Goal: Task Accomplishment & Management: Complete application form

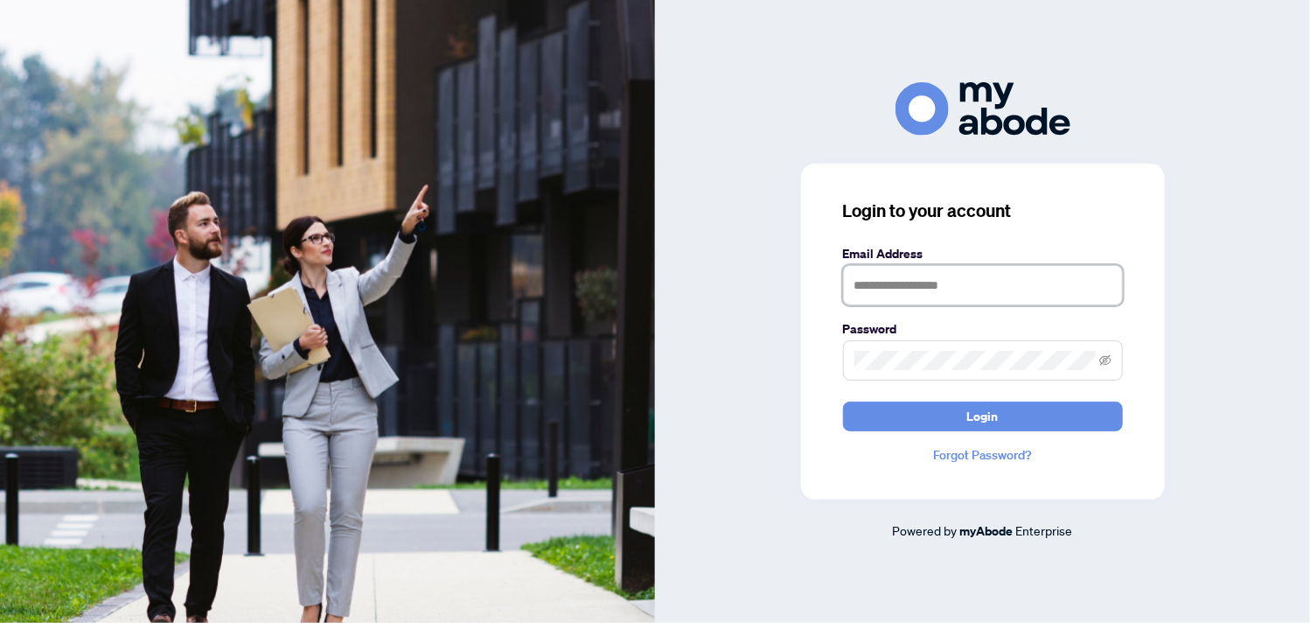
click at [878, 290] on input "text" at bounding box center [983, 285] width 280 height 40
type input "**********"
click at [843, 401] on button "Login" at bounding box center [983, 416] width 280 height 30
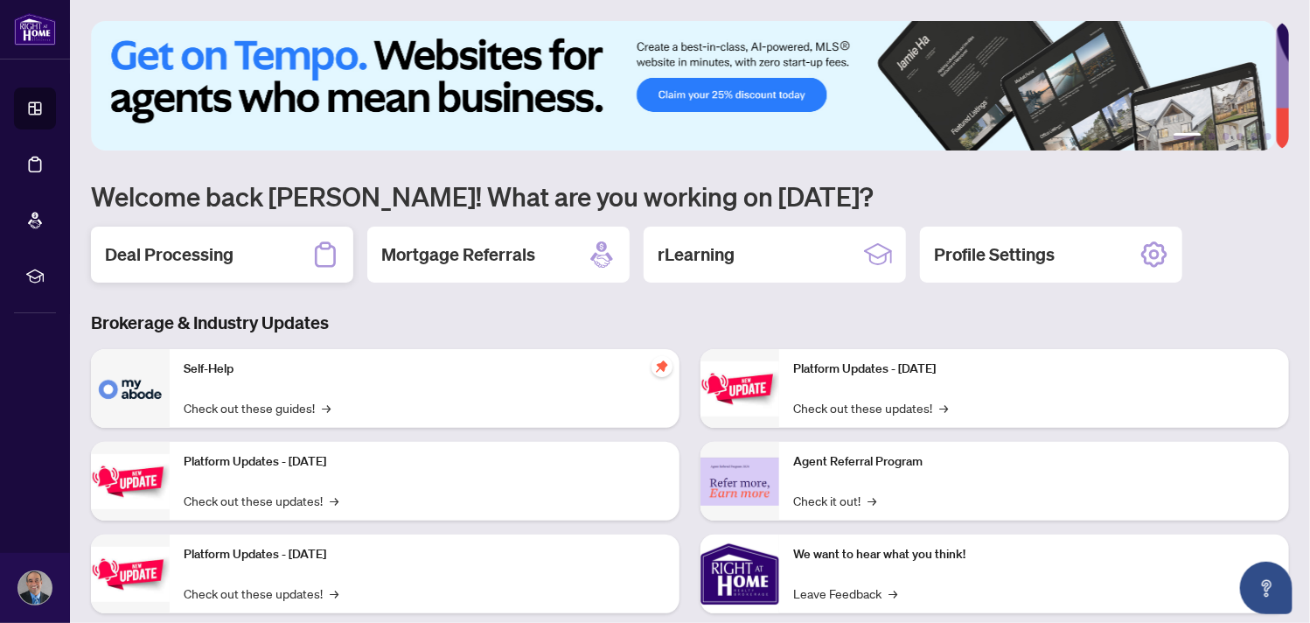
click at [189, 248] on h2 "Deal Processing" at bounding box center [169, 254] width 129 height 24
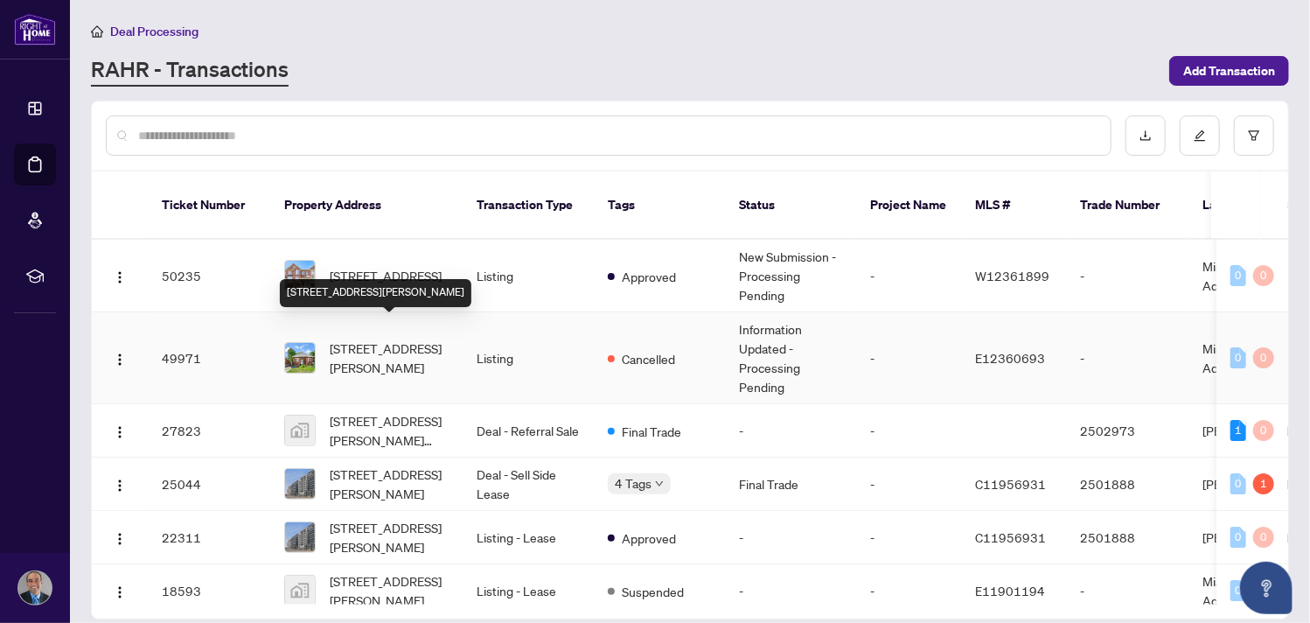
click at [410, 339] on span "390 Jarvis St, Oshawa, Ontario L1G 5L2, Canada" at bounding box center [389, 358] width 119 height 38
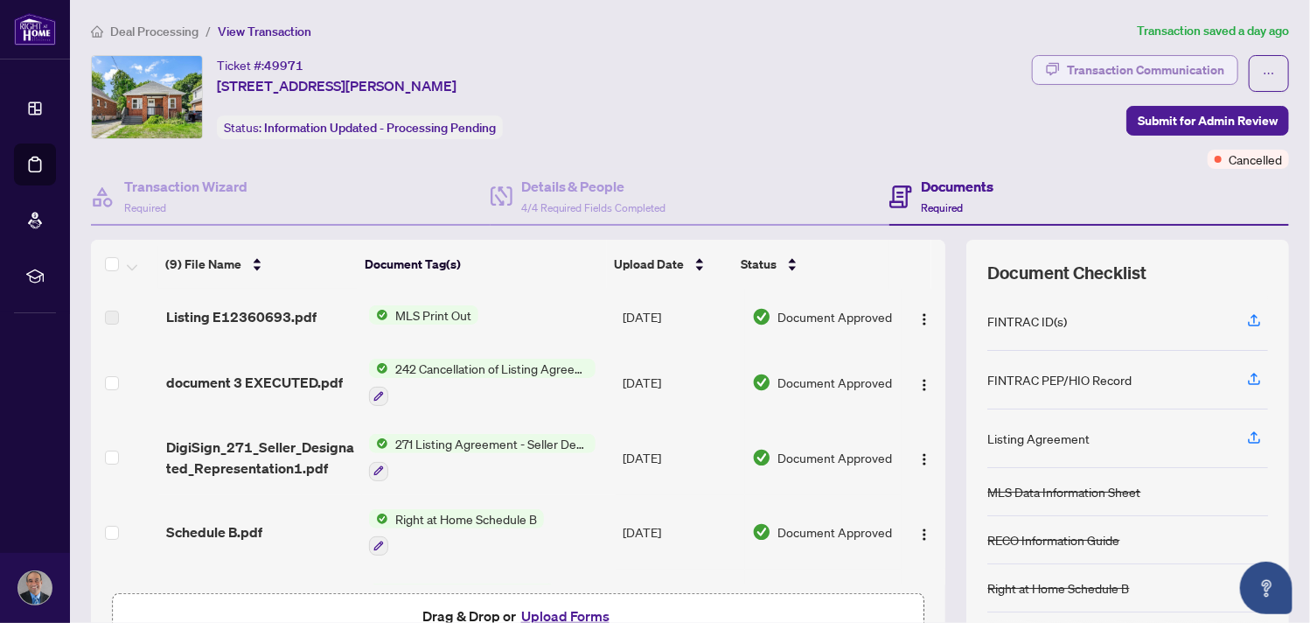
click at [1072, 73] on div "Transaction Communication" at bounding box center [1145, 70] width 157 height 28
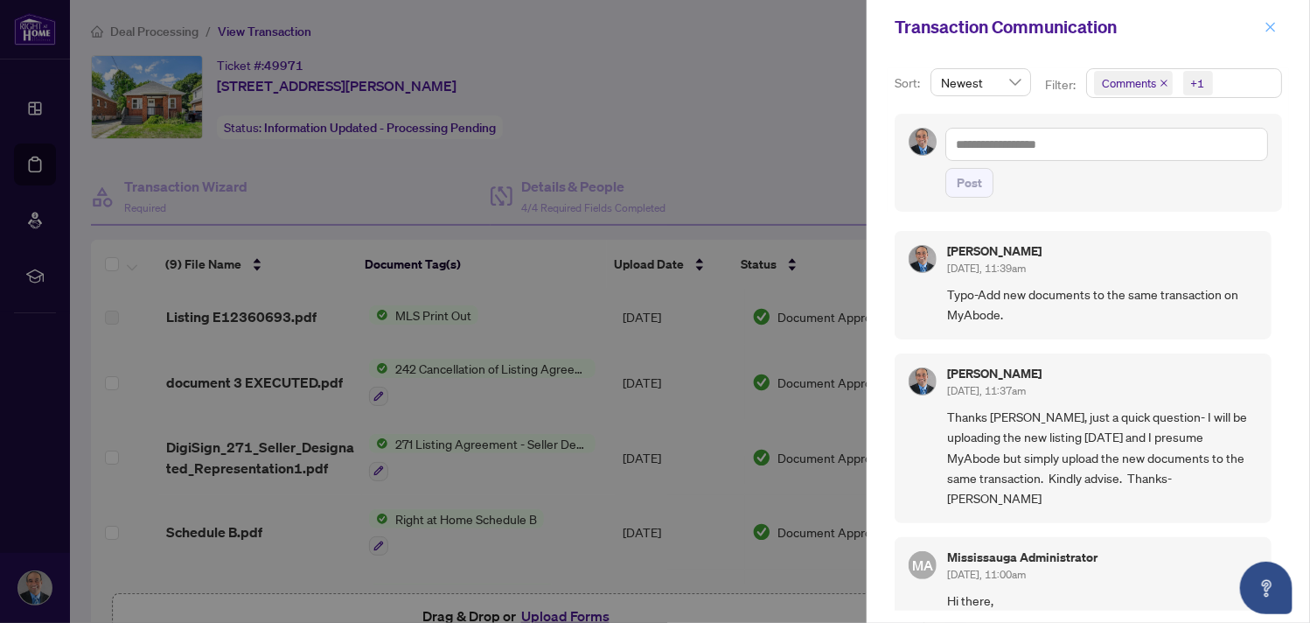
click at [1267, 24] on icon "close" at bounding box center [1272, 27] width 10 height 10
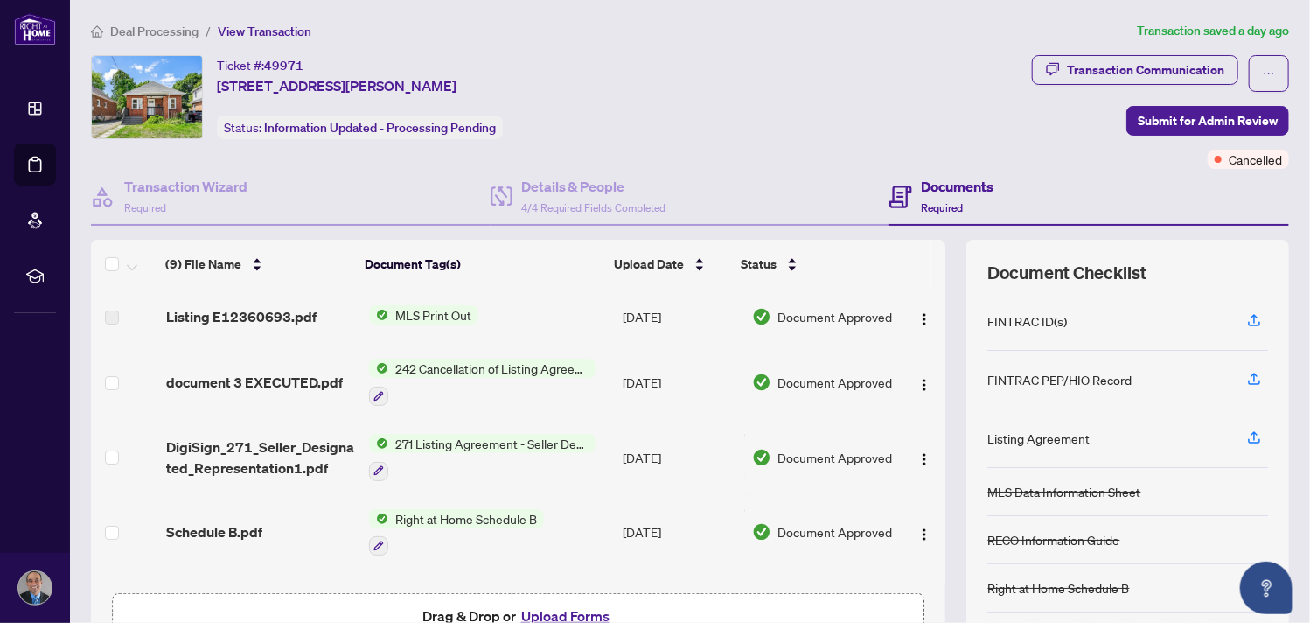
click at [434, 318] on span "MLS Print Out" at bounding box center [433, 314] width 90 height 19
click at [377, 370] on span "MLS Print Out" at bounding box center [386, 373] width 90 height 19
click at [224, 317] on span "Listing E12360693.pdf" at bounding box center [241, 316] width 150 height 21
click at [409, 315] on span "MLS Print Out" at bounding box center [433, 314] width 90 height 19
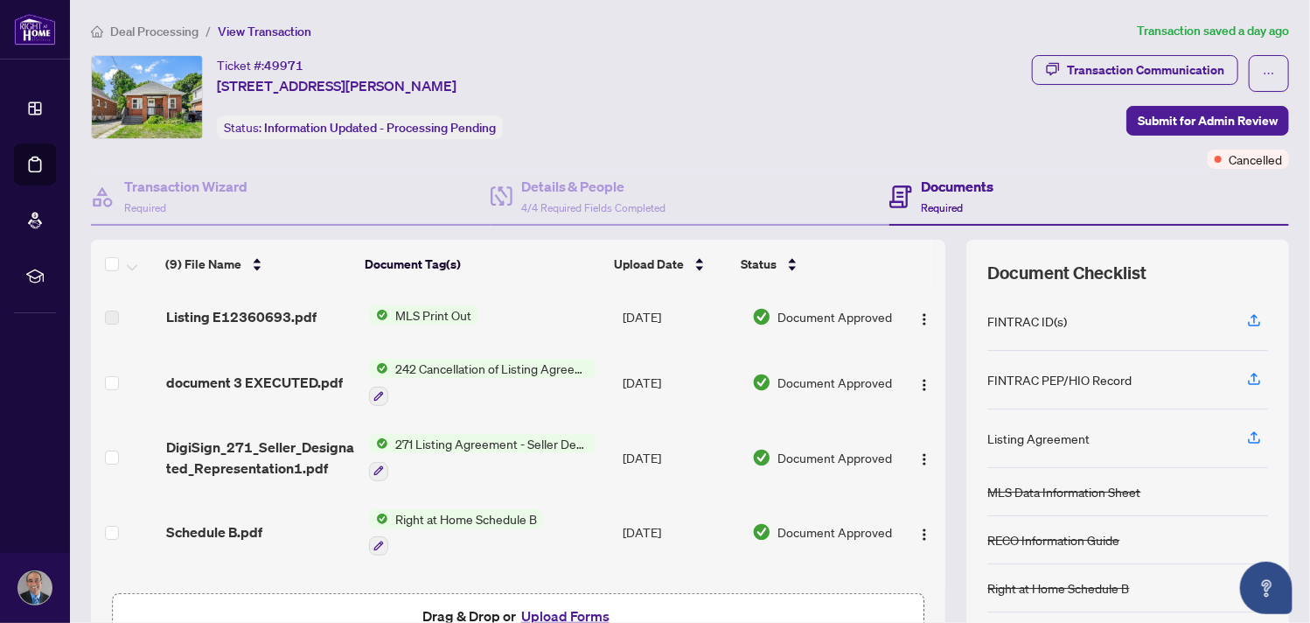
click at [530, 265] on th "Document Tag(s)" at bounding box center [482, 264] width 249 height 49
click at [479, 360] on span "242 Cancellation of Listing Agreement - Authority to Offer for Sale" at bounding box center [491, 368] width 207 height 19
click at [455, 300] on td "MLS Print Out" at bounding box center [489, 317] width 254 height 56
click at [448, 318] on span "MLS Print Out" at bounding box center [433, 314] width 90 height 19
click at [401, 371] on span "MLS Print Out" at bounding box center [386, 373] width 90 height 19
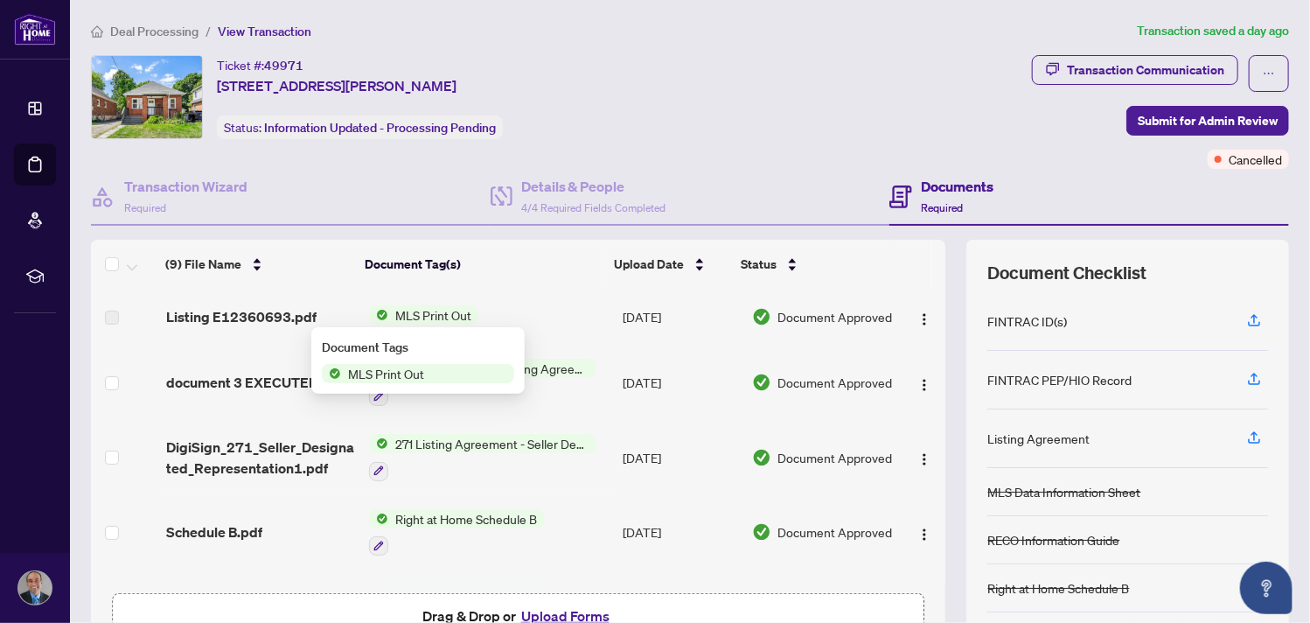
click at [401, 371] on span "MLS Print Out" at bounding box center [386, 373] width 90 height 19
click at [493, 292] on td "MLS Print Out" at bounding box center [489, 317] width 254 height 56
click at [916, 314] on button "button" at bounding box center [925, 317] width 28 height 28
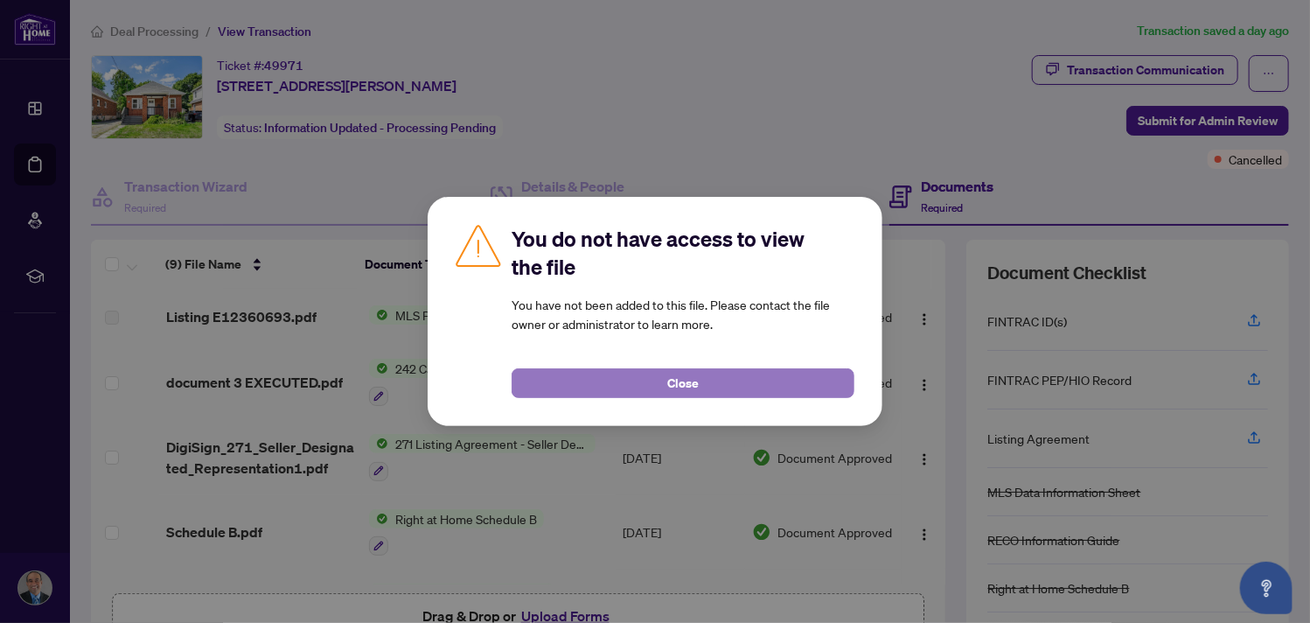
click at [686, 376] on span "Close" at bounding box center [682, 383] width 31 height 28
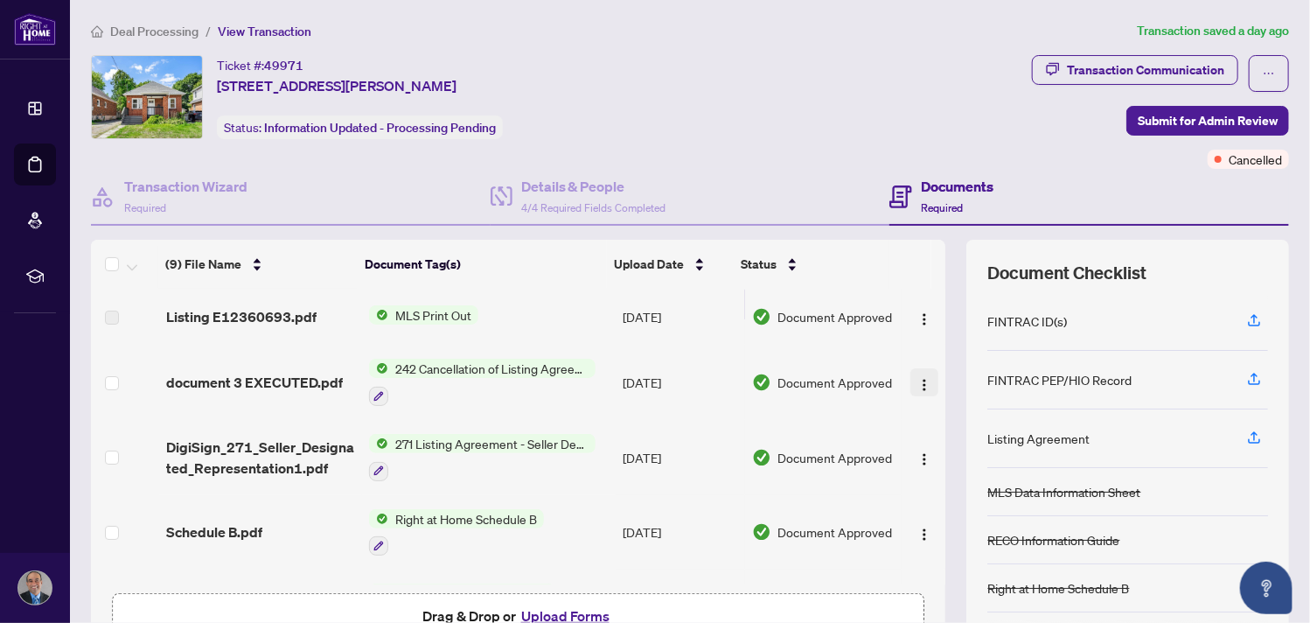
click at [911, 381] on button "button" at bounding box center [925, 382] width 28 height 28
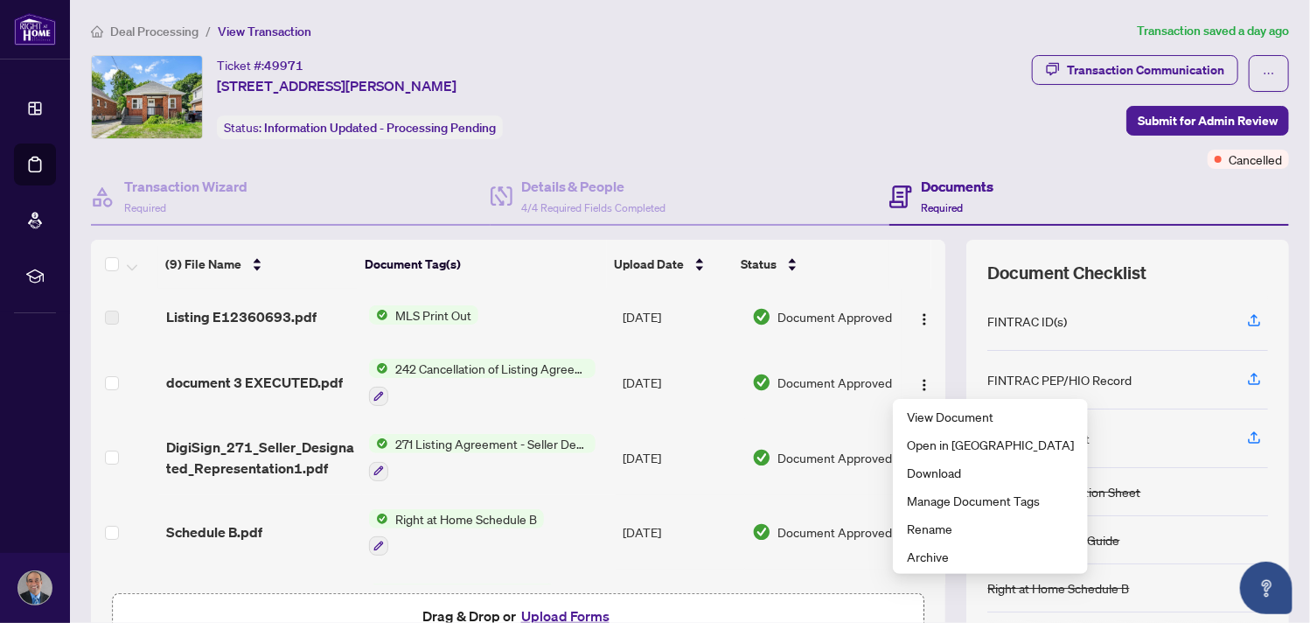
click at [960, 199] on div "Documents Required" at bounding box center [957, 196] width 73 height 41
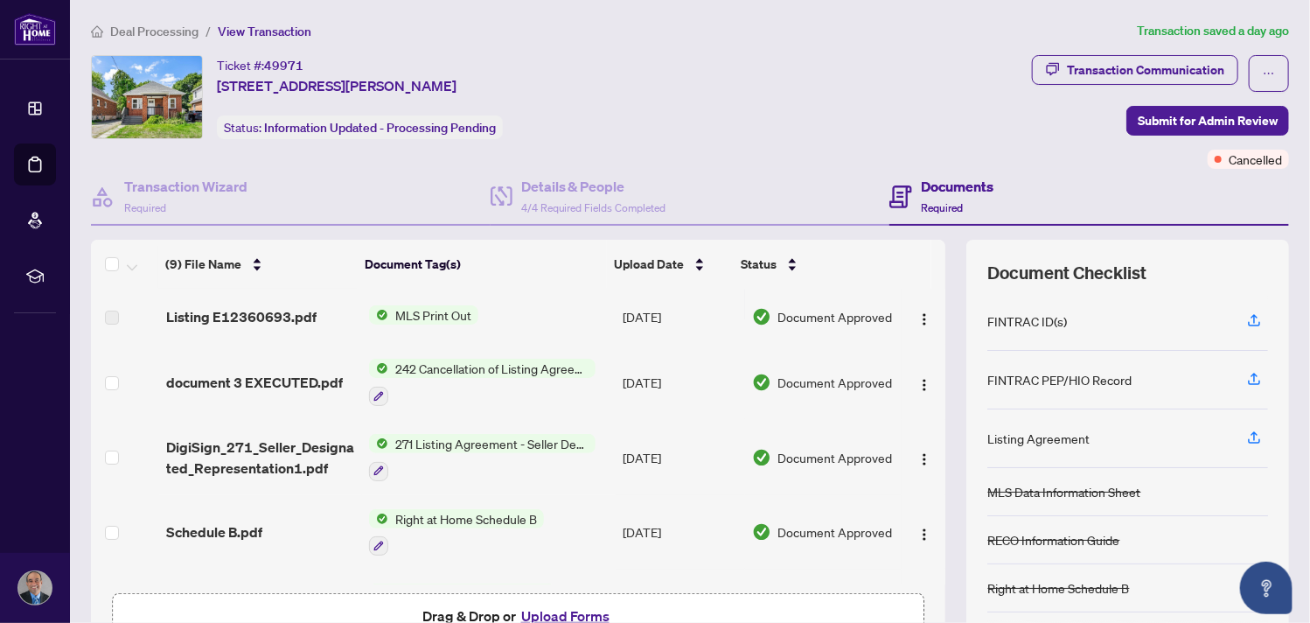
click at [926, 193] on h4 "Documents" at bounding box center [957, 186] width 73 height 21
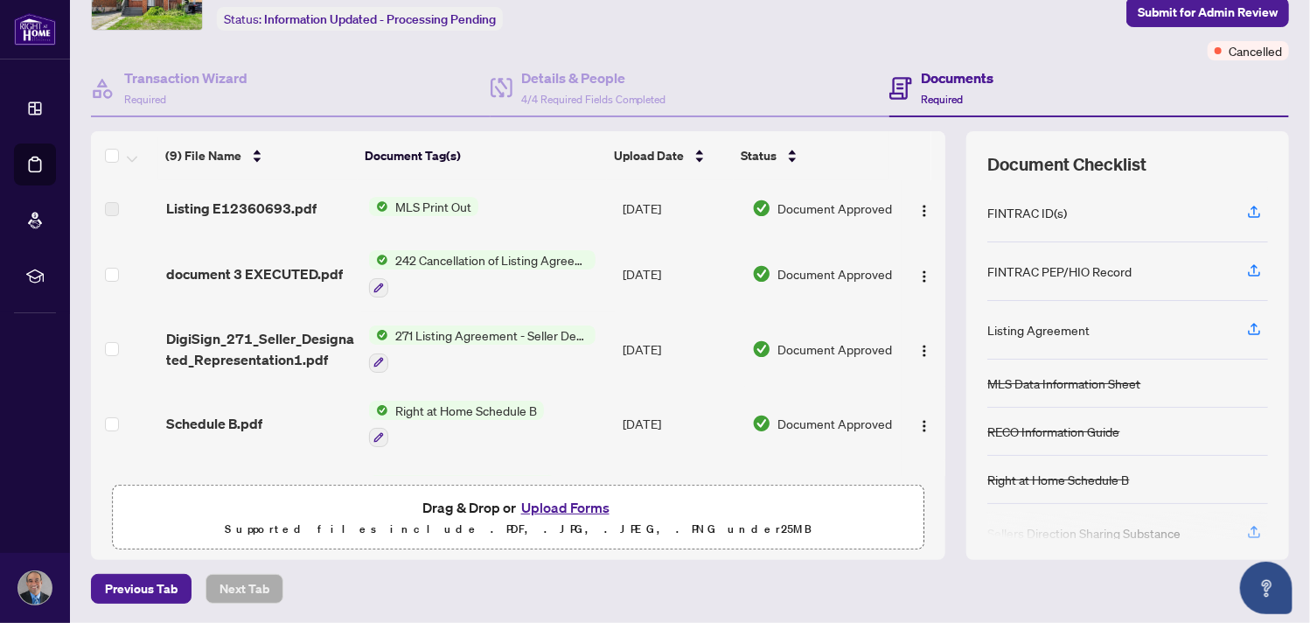
scroll to position [108, 0]
click at [569, 504] on button "Upload Forms" at bounding box center [565, 507] width 99 height 23
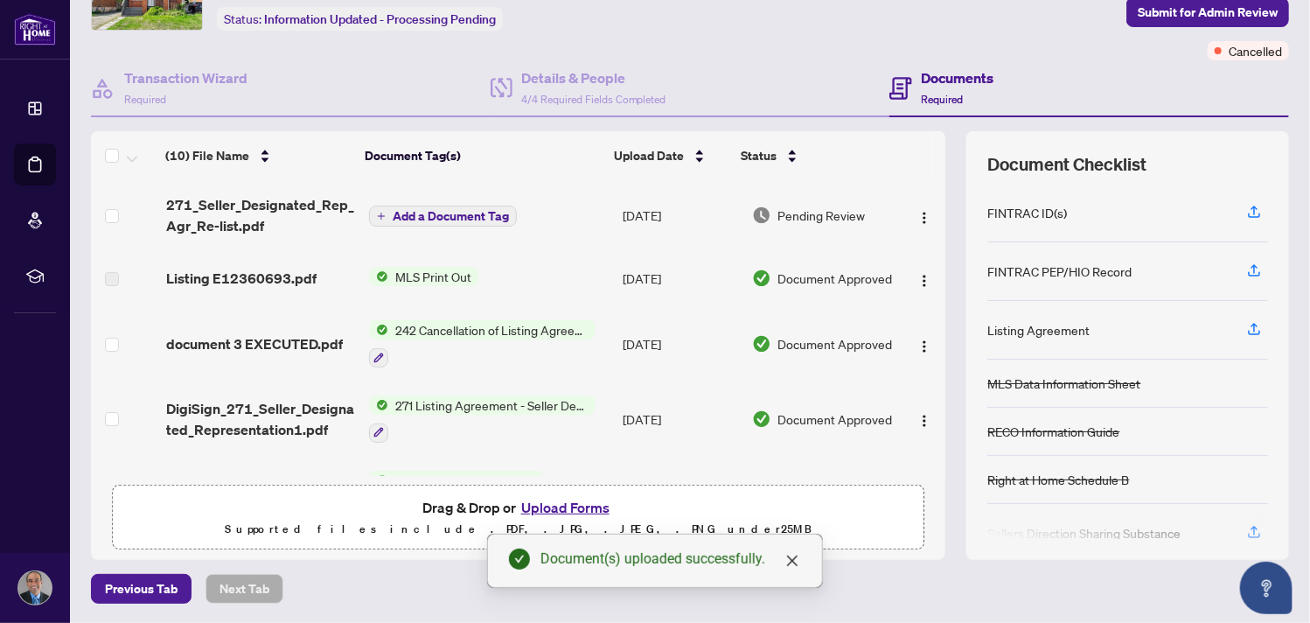
click at [382, 218] on button "Add a Document Tag" at bounding box center [443, 216] width 148 height 21
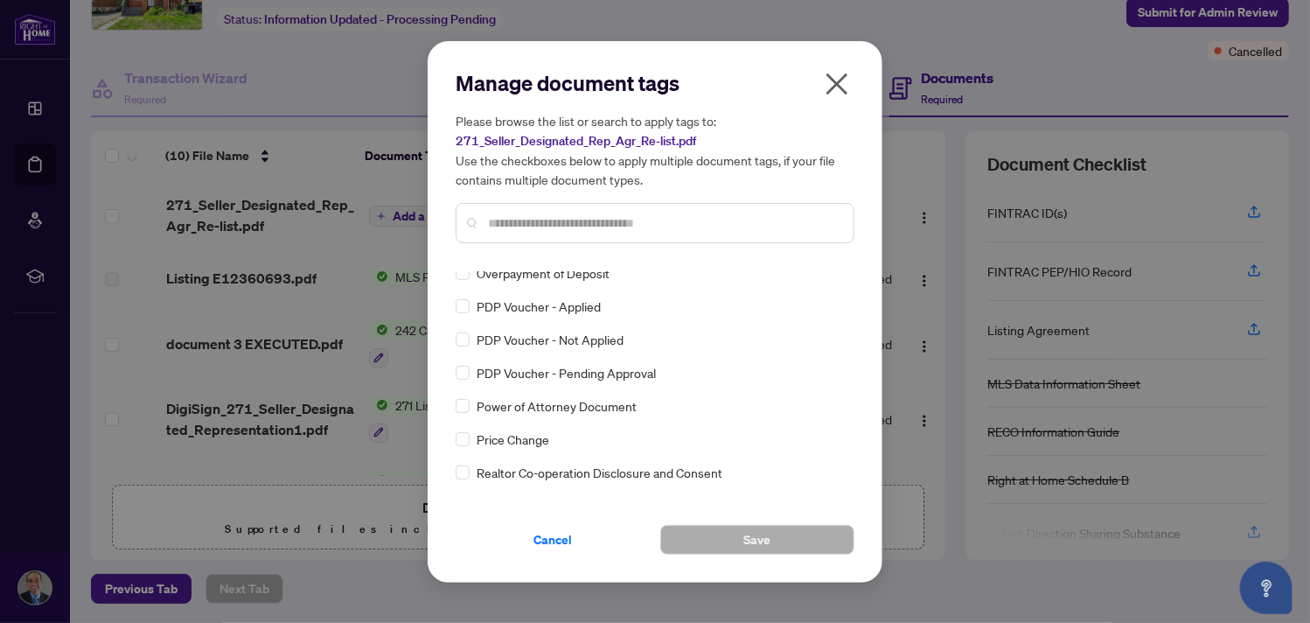
scroll to position [3066, 0]
click at [854, 489] on div "Manage document tags Please browse the list or search to apply tags to: 271_Sel…" at bounding box center [655, 311] width 399 height 485
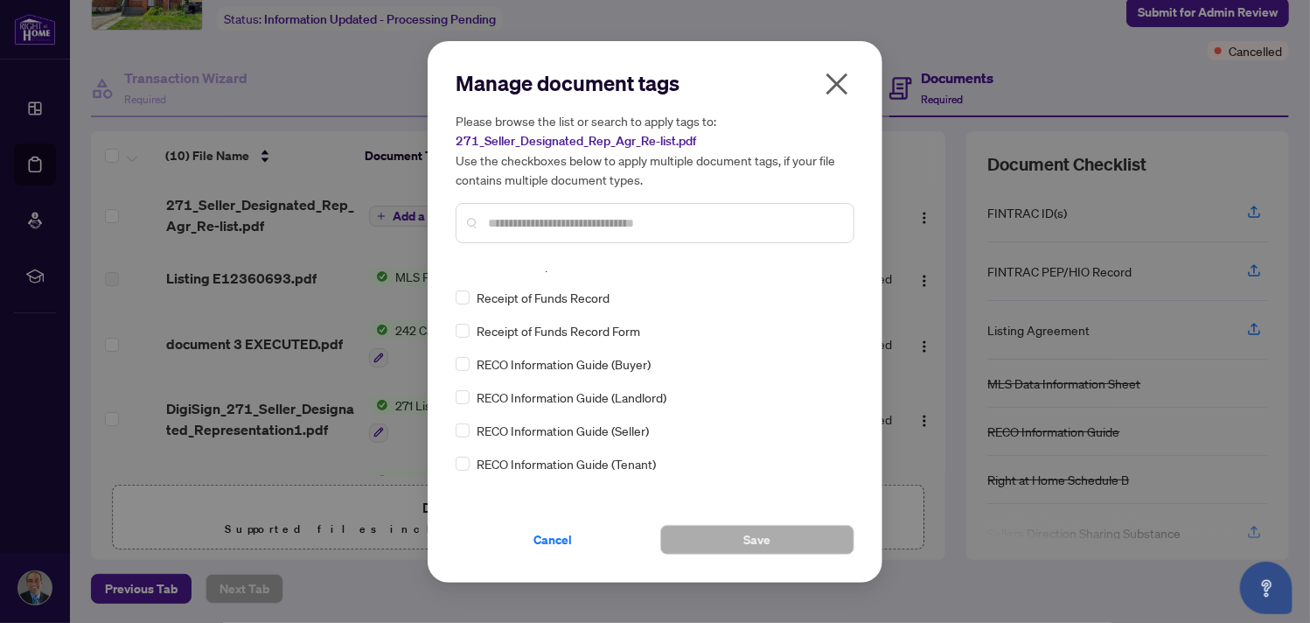
scroll to position [3260, 0]
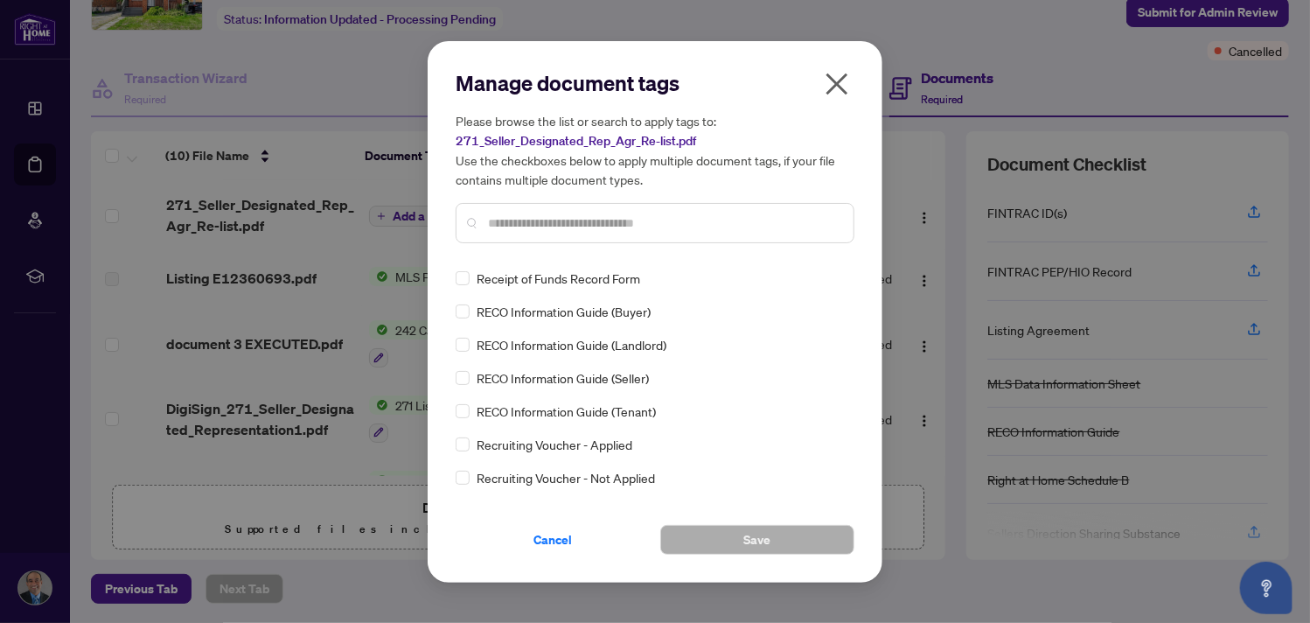
click at [856, 488] on div "Manage document tags Please browse the list or search to apply tags to: 271_Sel…" at bounding box center [655, 311] width 455 height 541
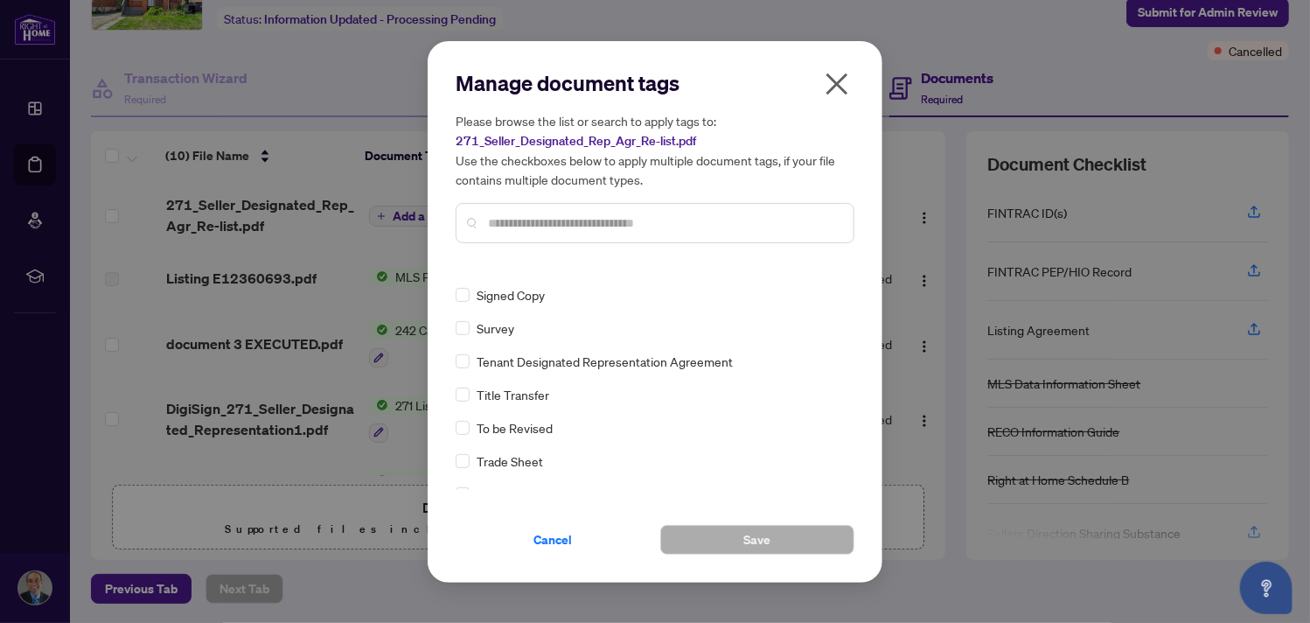
scroll to position [3869, 0]
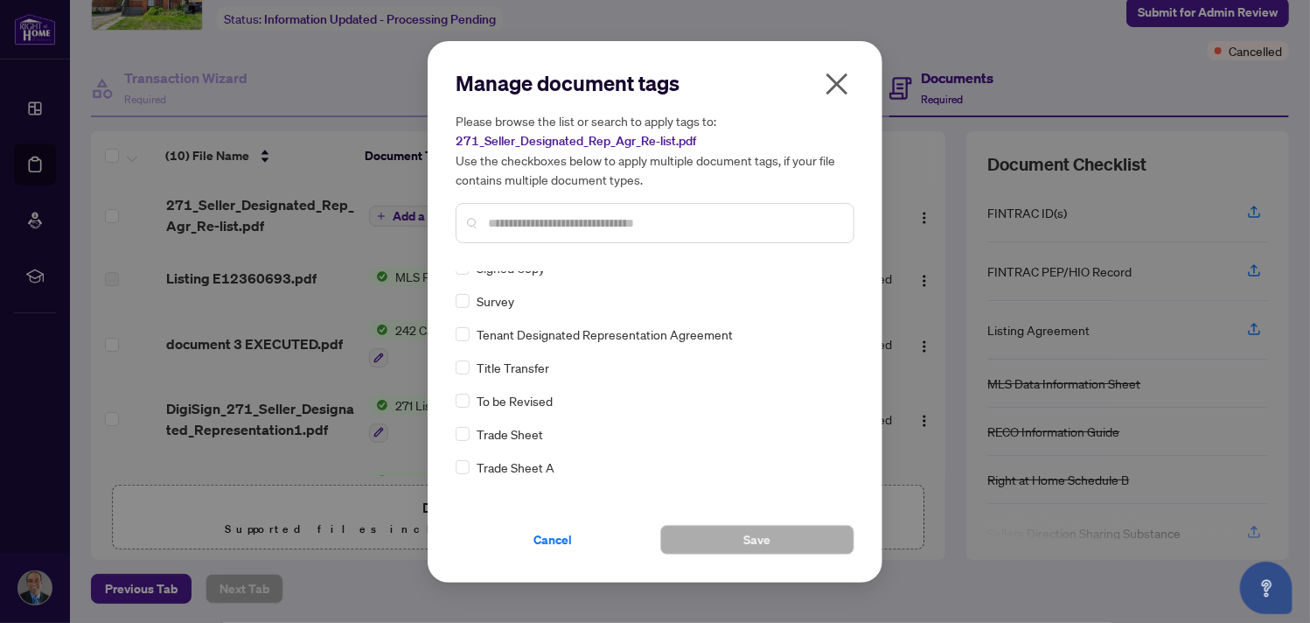
click at [857, 271] on div "Manage document tags Please browse the list or search to apply tags to: 271_Sel…" at bounding box center [655, 311] width 455 height 541
click at [551, 215] on input "text" at bounding box center [664, 222] width 352 height 19
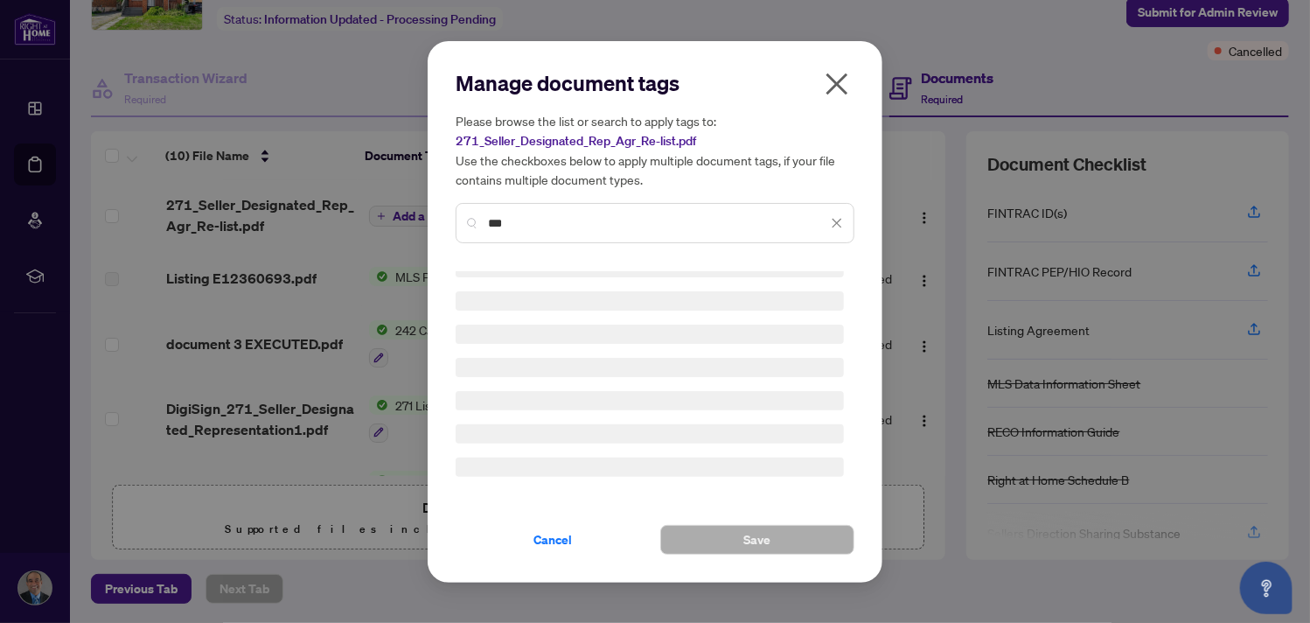
scroll to position [0, 0]
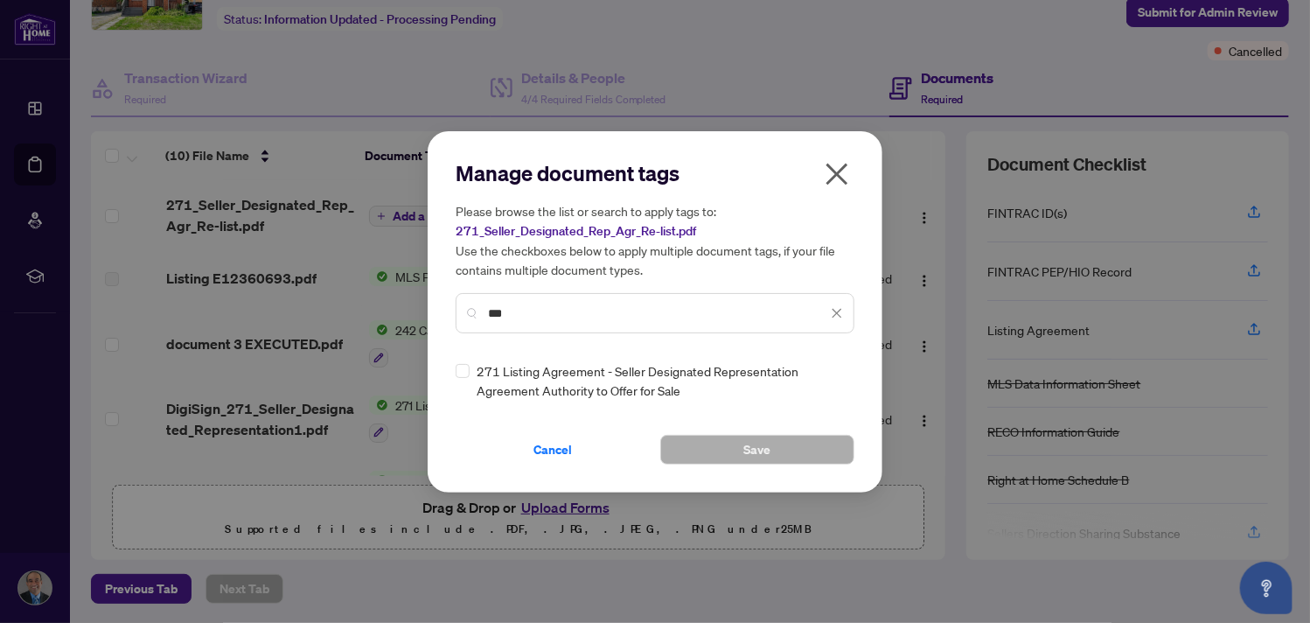
type input "***"
click at [475, 377] on div "271 Listing Agreement - Seller Designated Representation Agreement Authority to…" at bounding box center [650, 380] width 388 height 38
click at [753, 450] on span "Save" at bounding box center [757, 450] width 27 height 28
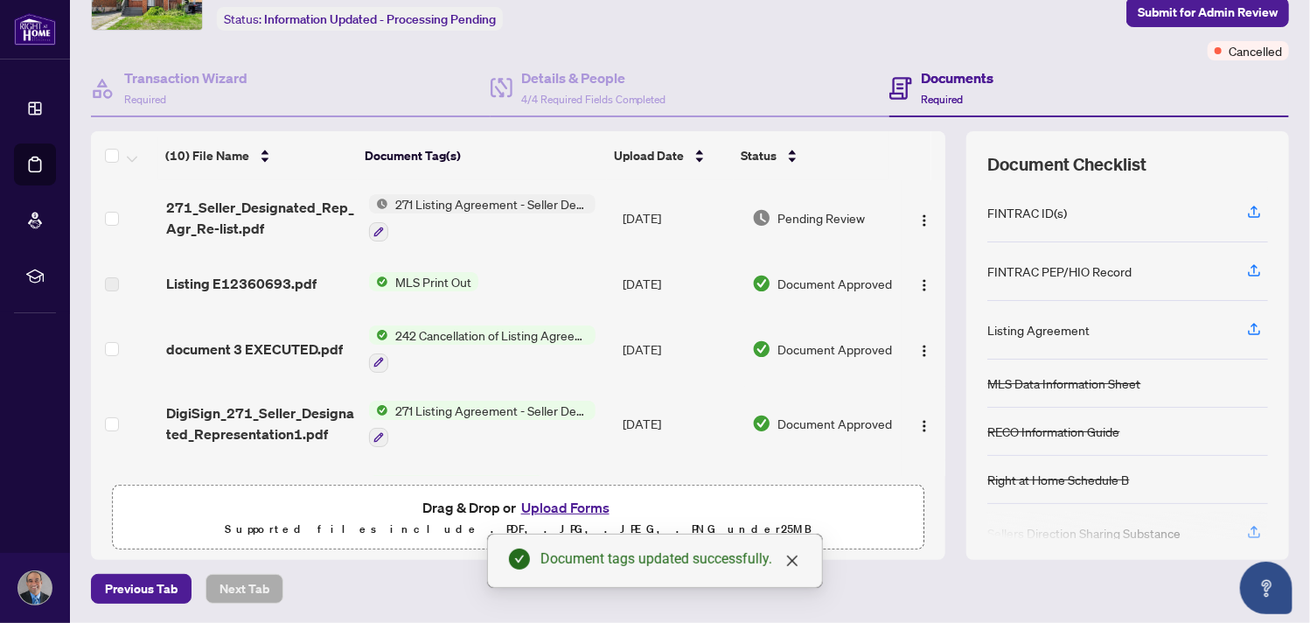
click at [556, 503] on button "Upload Forms" at bounding box center [565, 507] width 99 height 23
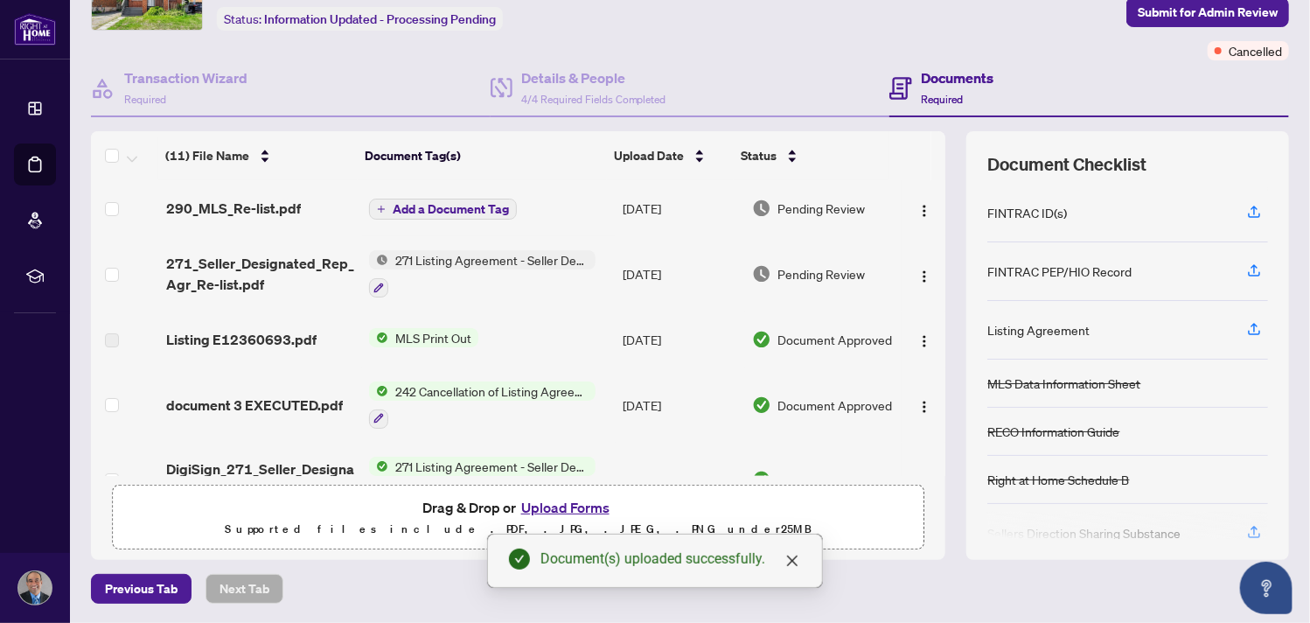
click at [444, 203] on span "Add a Document Tag" at bounding box center [451, 209] width 116 height 12
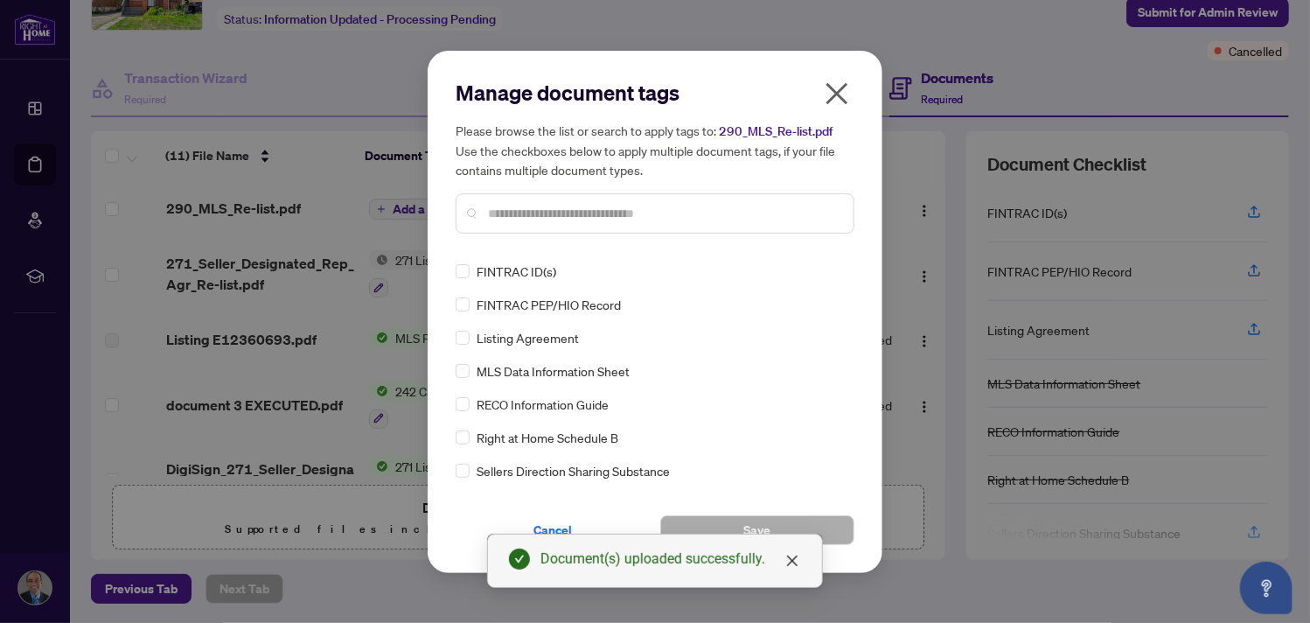
click at [509, 243] on div "Manage document tags Please browse the list or search to apply tags to: 290_MLS…" at bounding box center [655, 163] width 399 height 169
click at [517, 224] on div at bounding box center [655, 213] width 399 height 40
click at [522, 209] on input "text" at bounding box center [664, 213] width 352 height 19
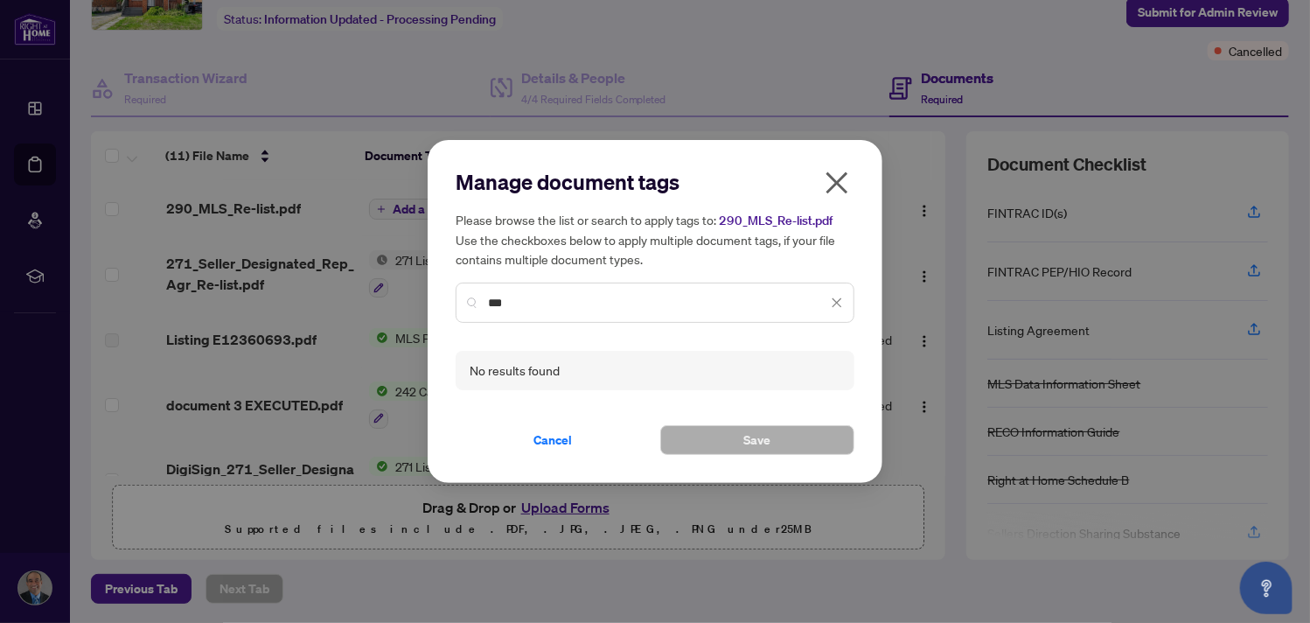
type input "***"
click at [838, 307] on icon "close" at bounding box center [837, 303] width 12 height 12
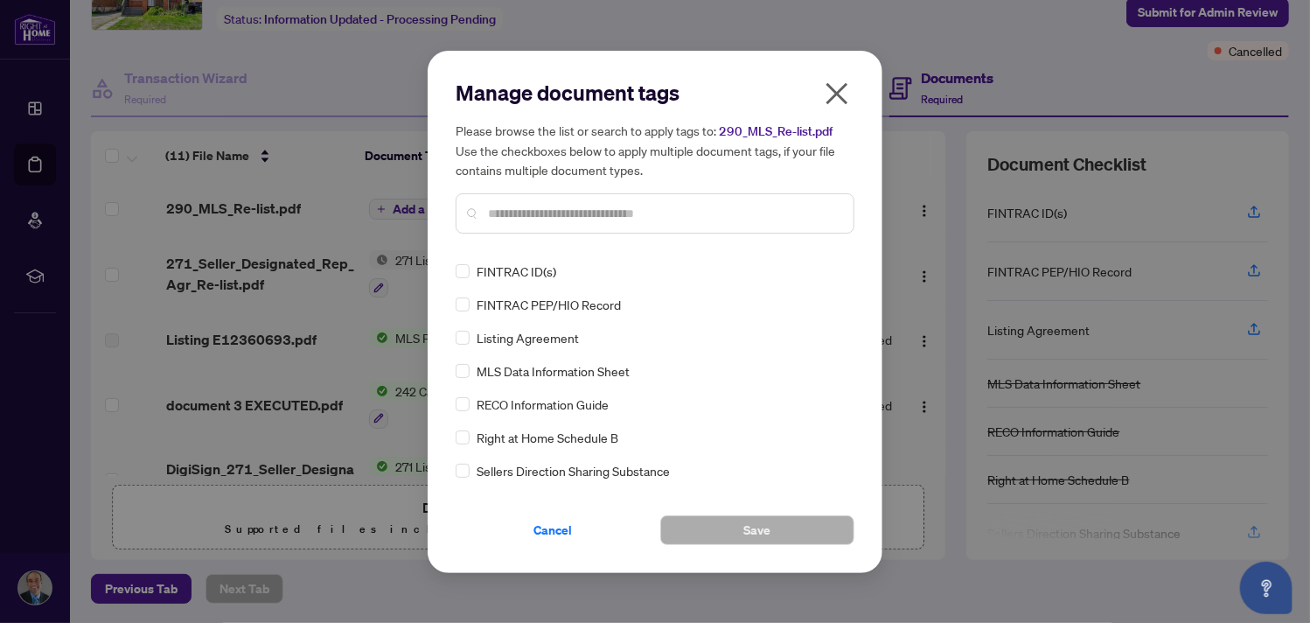
click at [472, 374] on div "MLS Data Information Sheet" at bounding box center [650, 370] width 388 height 19
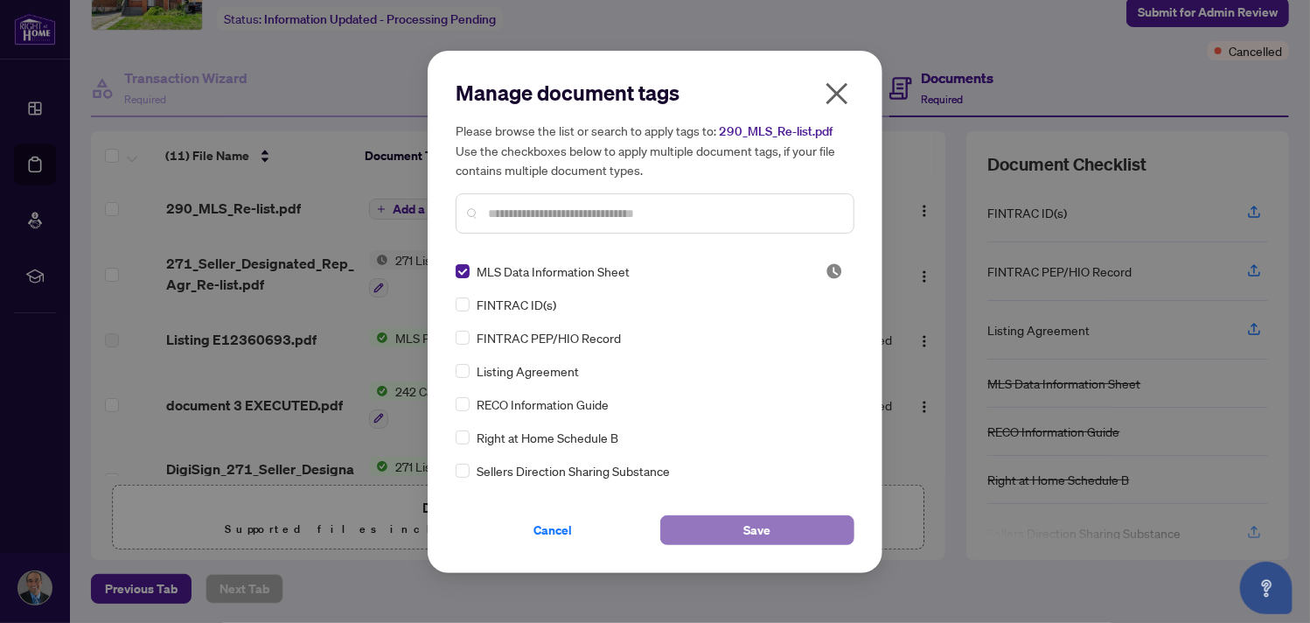
click at [753, 527] on span "Save" at bounding box center [757, 530] width 27 height 28
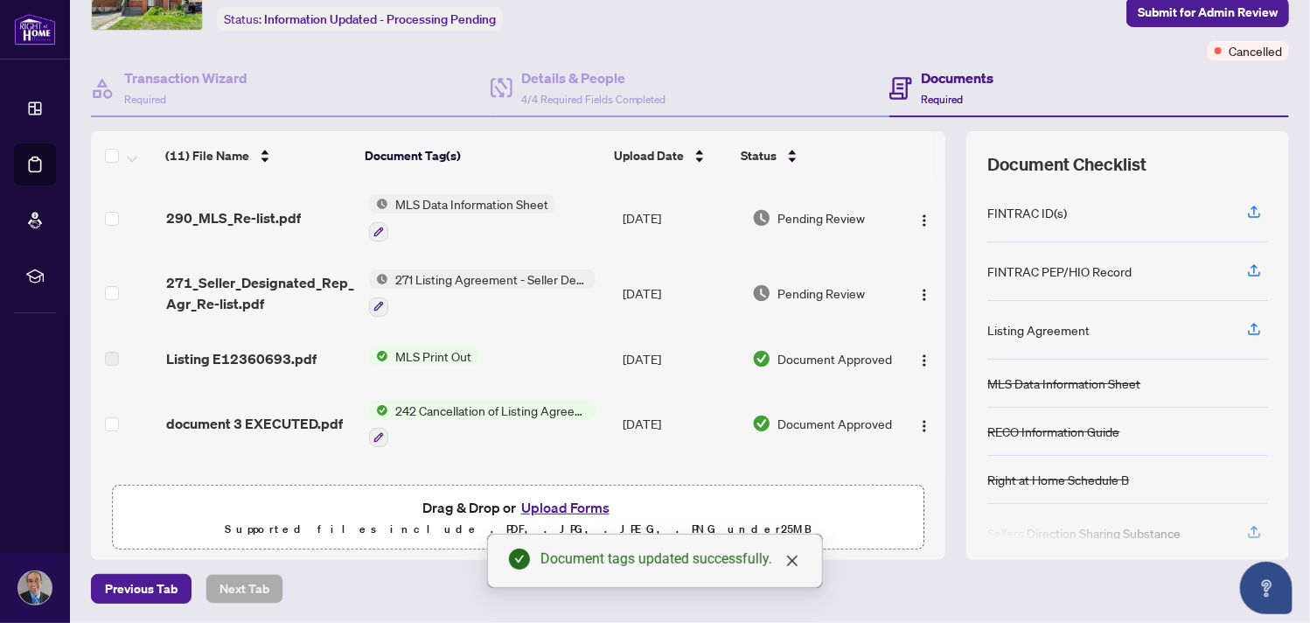
click at [940, 444] on div "(11) File Name Document Tag(s) Upload Date Status (11) File Name Document Tag(s…" at bounding box center [690, 345] width 1198 height 429
click at [947, 392] on div "(11) File Name Document Tag(s) Upload Date Status (11) File Name Document Tag(s…" at bounding box center [690, 345] width 1198 height 429
click at [937, 321] on div "(11) File Name Document Tag(s) Upload Date Status (11) File Name Document Tag(s…" at bounding box center [690, 345] width 1198 height 429
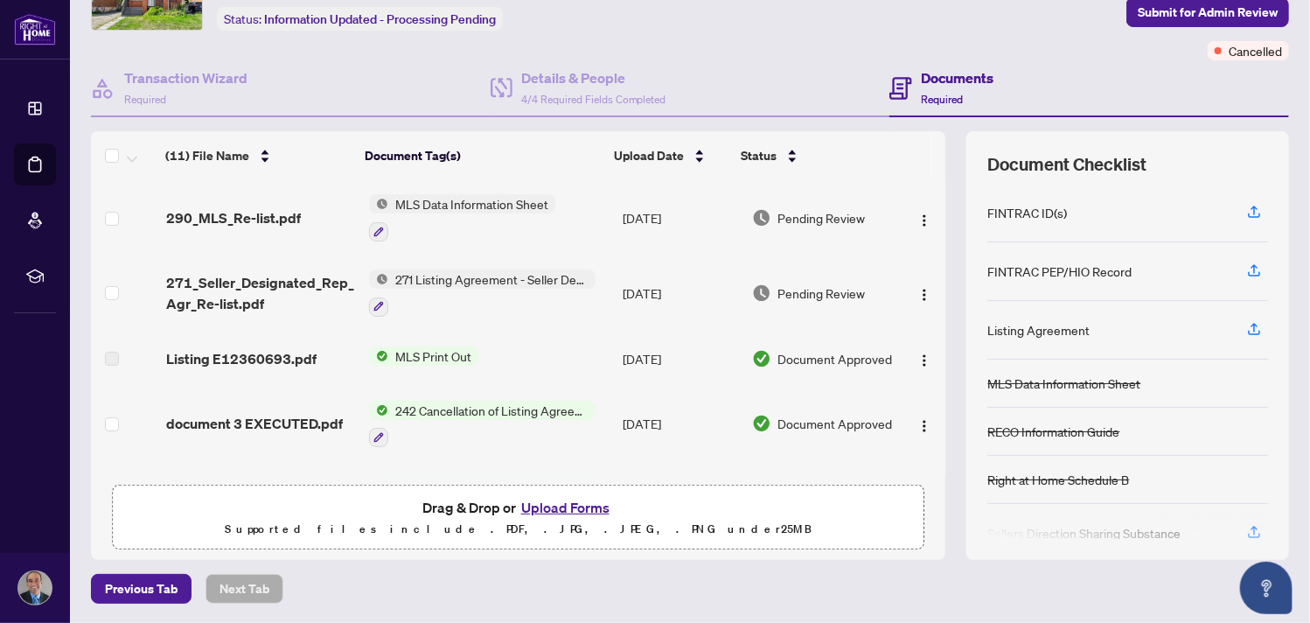
scroll to position [255, 0]
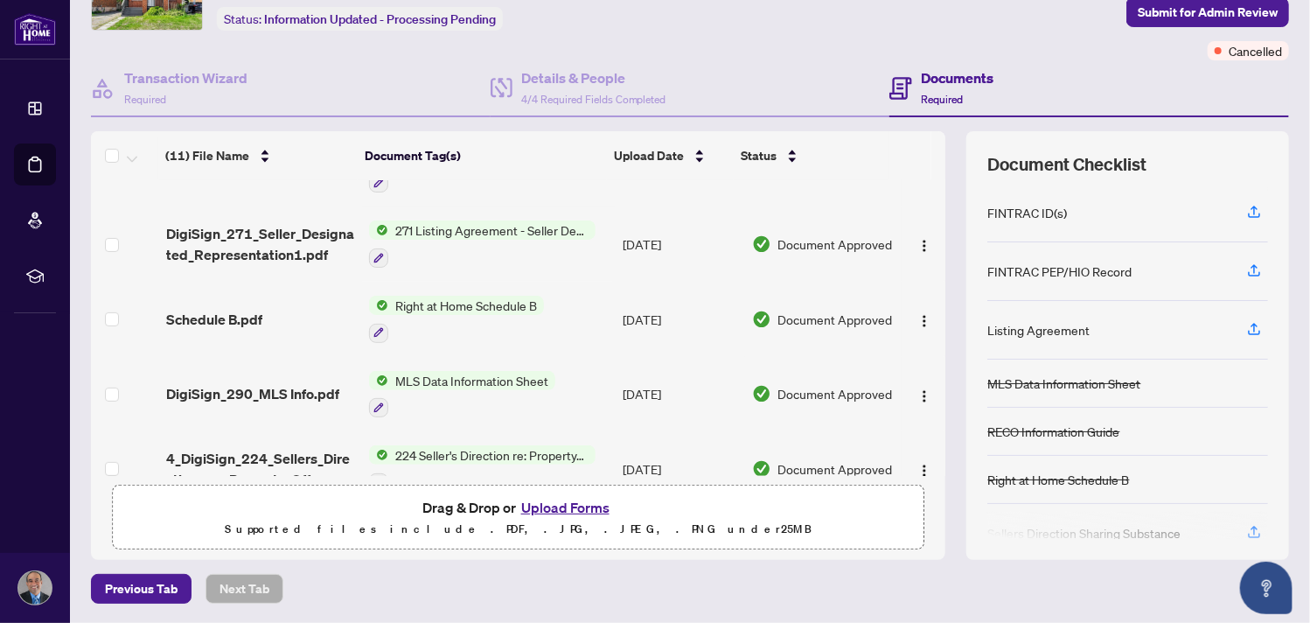
click at [927, 196] on td at bounding box center [924, 169] width 45 height 75
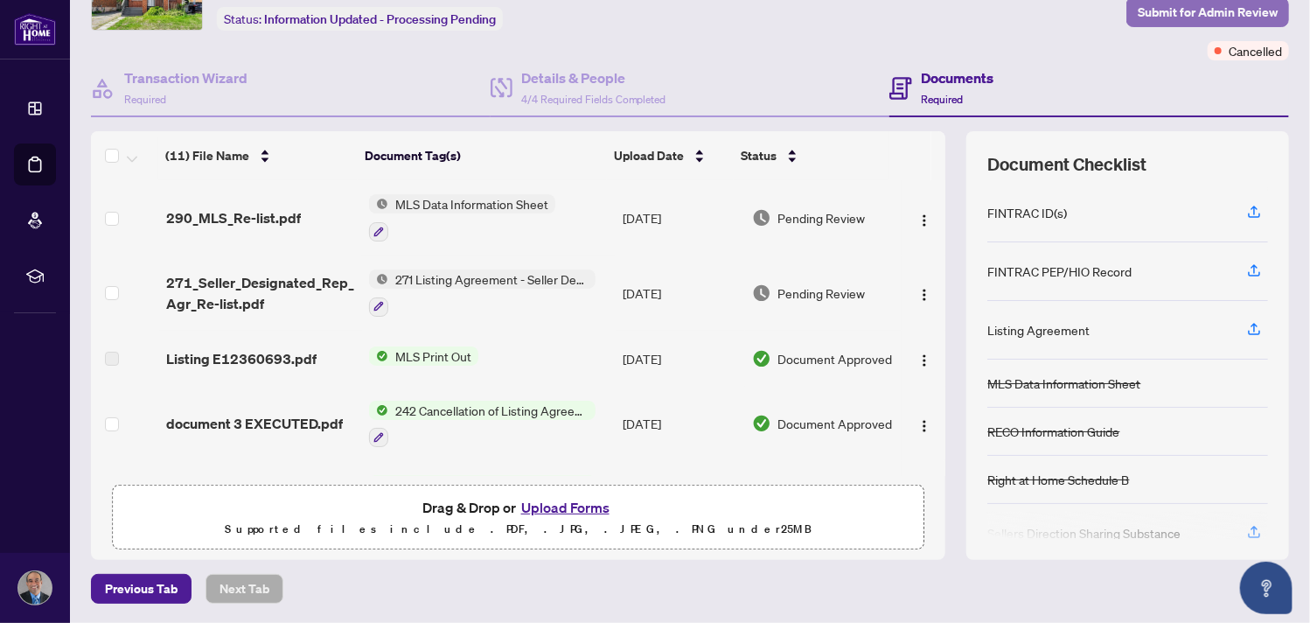
click at [1158, 12] on span "Submit for Admin Review" at bounding box center [1208, 12] width 140 height 28
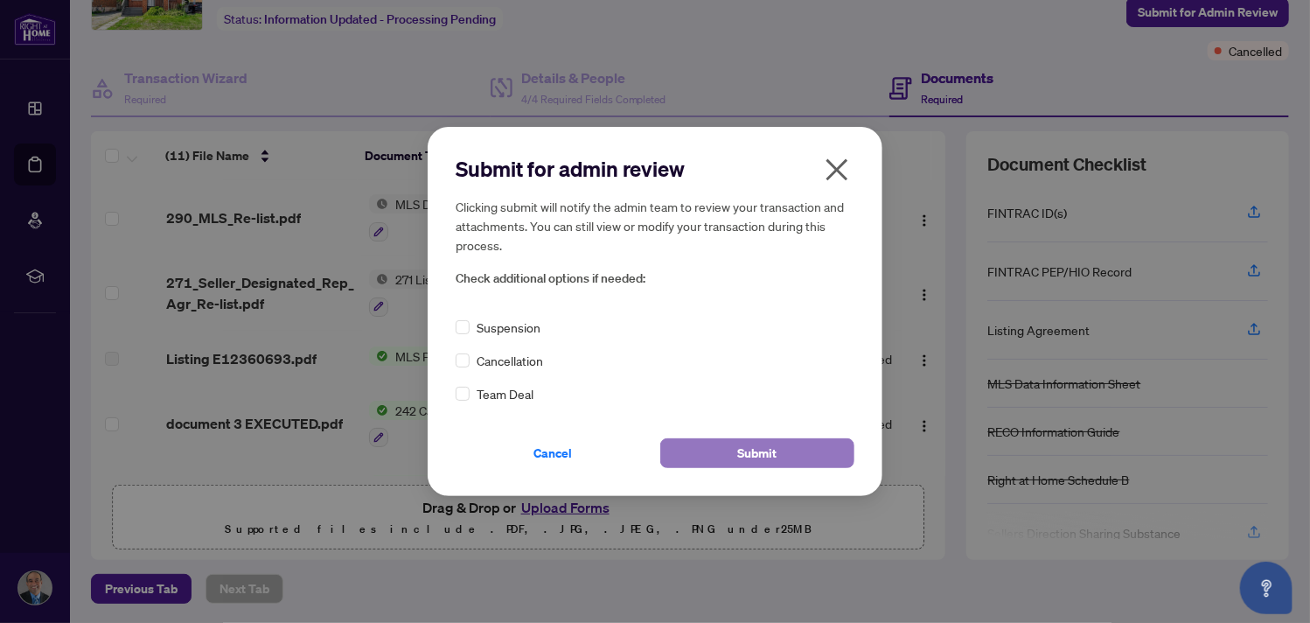
click at [767, 458] on span "Submit" at bounding box center [757, 453] width 39 height 28
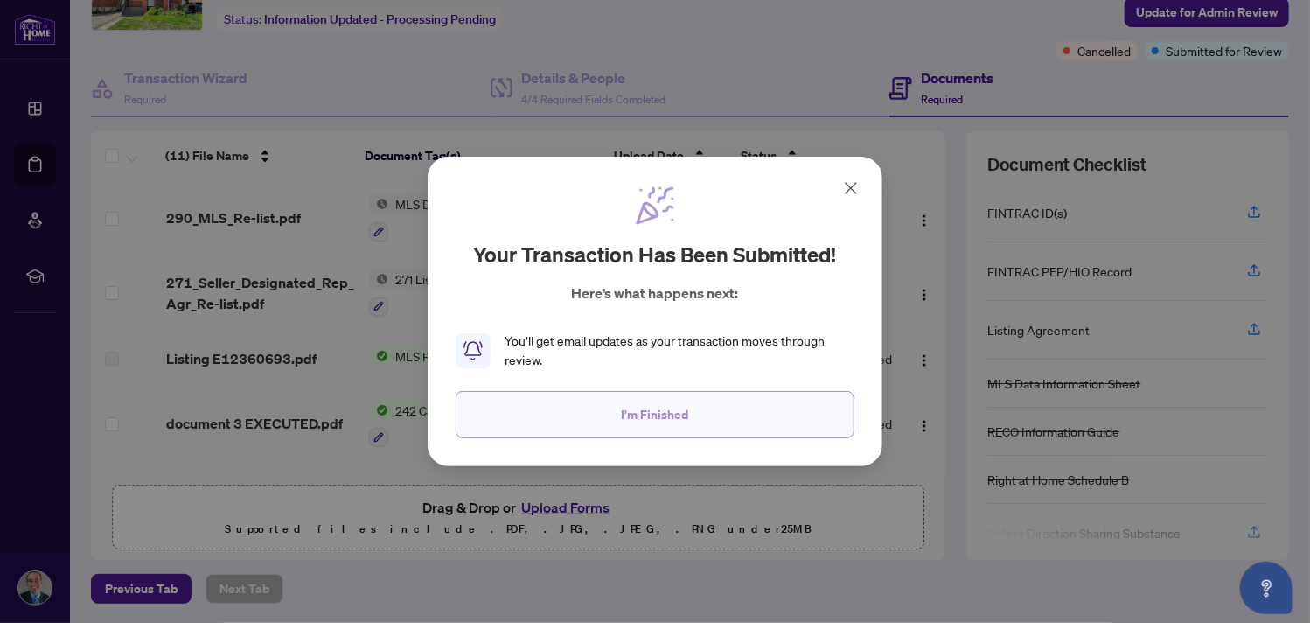
click at [632, 409] on span "I'm Finished" at bounding box center [655, 415] width 67 height 28
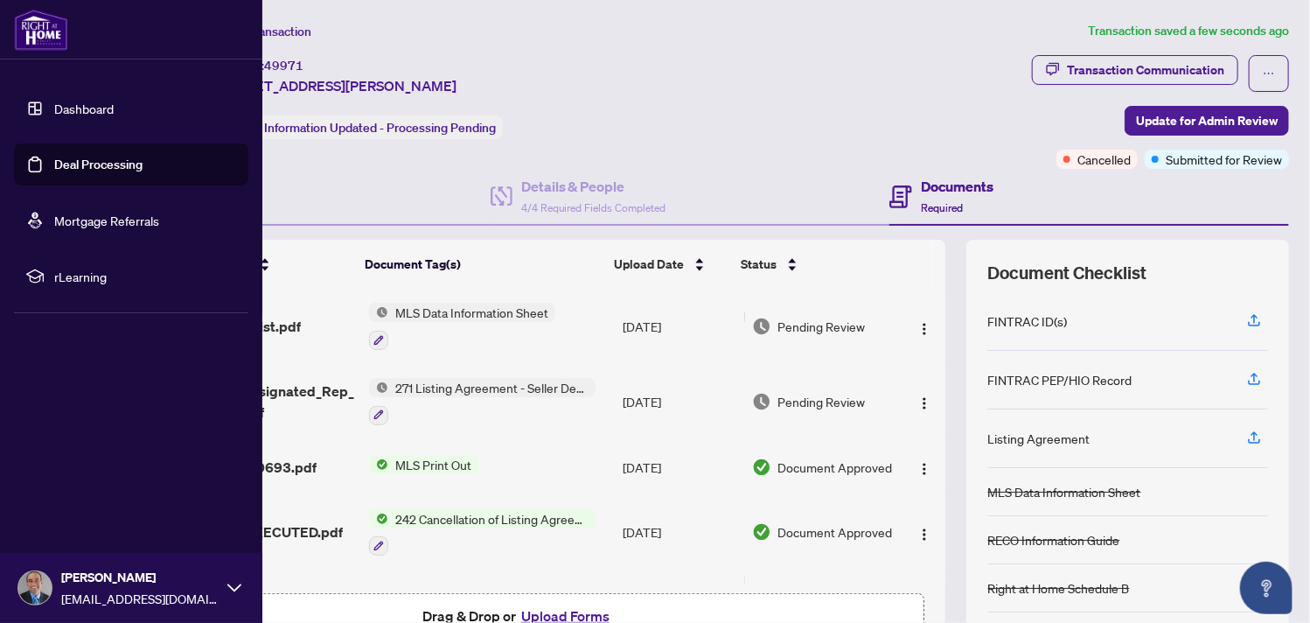
click at [40, 24] on img at bounding box center [41, 30] width 54 height 42
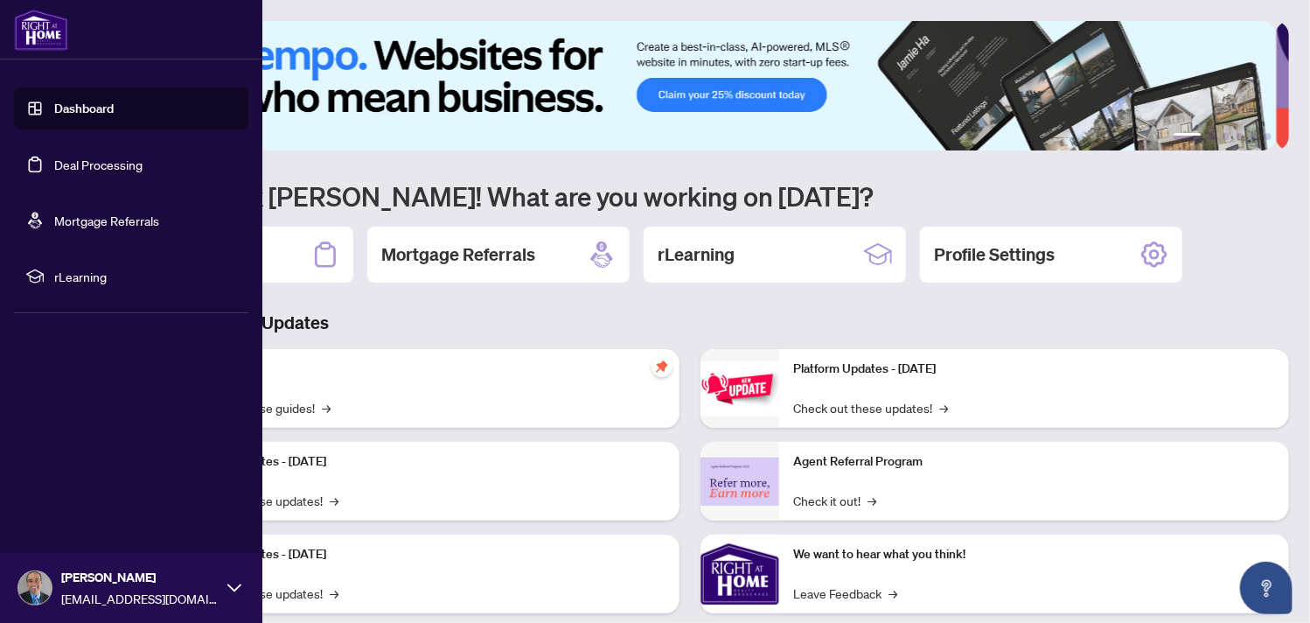
click at [77, 111] on link "Dashboard" at bounding box center [83, 109] width 59 height 16
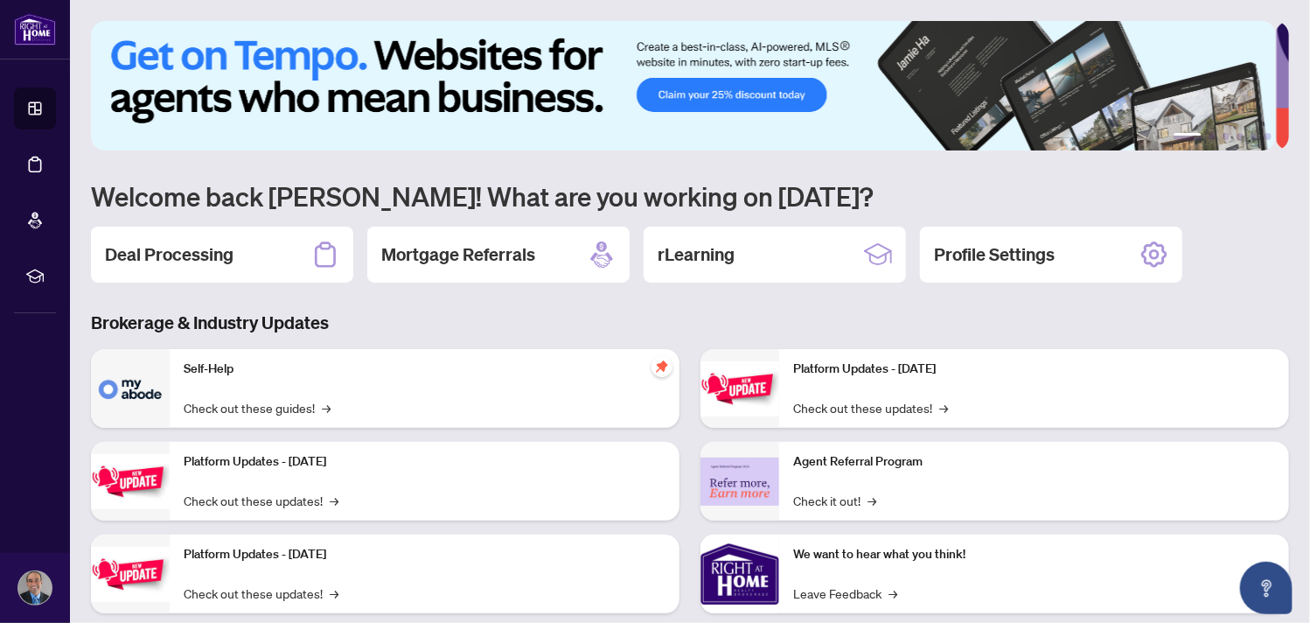
click at [613, 134] on ul "1 2 3 4 5 6" at bounding box center [690, 136] width 1198 height 7
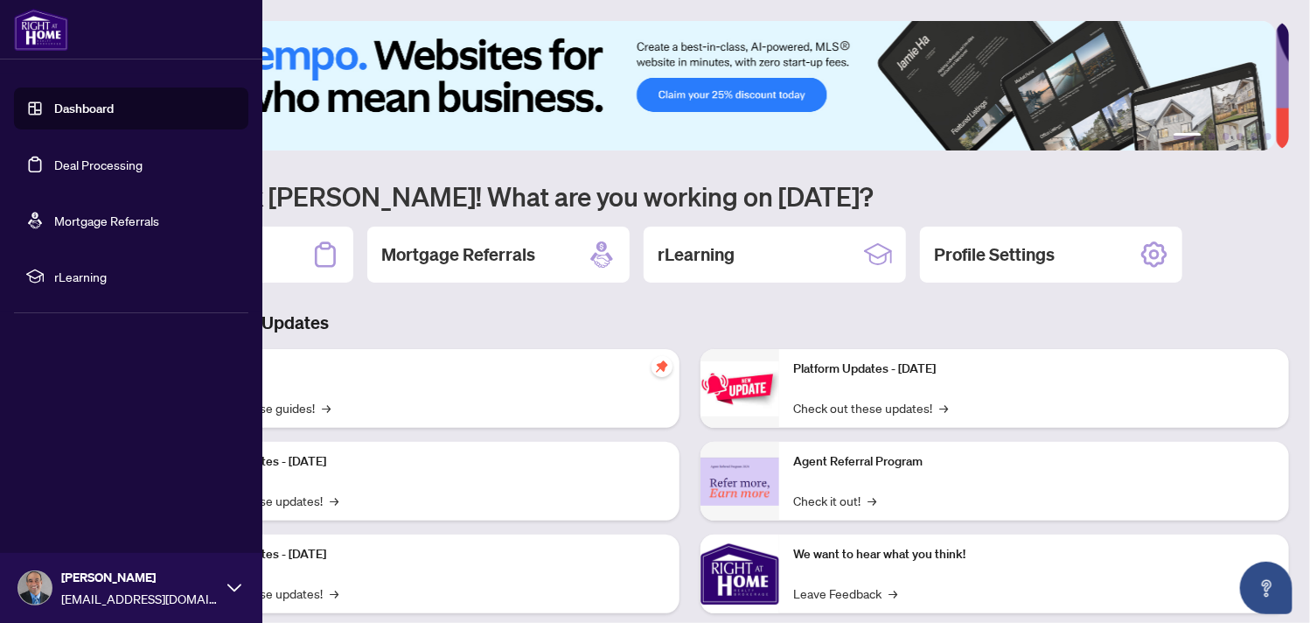
click at [220, 587] on div "Claudius D'Souza clauderealtor1@gmail.com" at bounding box center [131, 588] width 262 height 70
click at [73, 489] on span "Logout" at bounding box center [70, 484] width 39 height 28
